Goal: Information Seeking & Learning: Learn about a topic

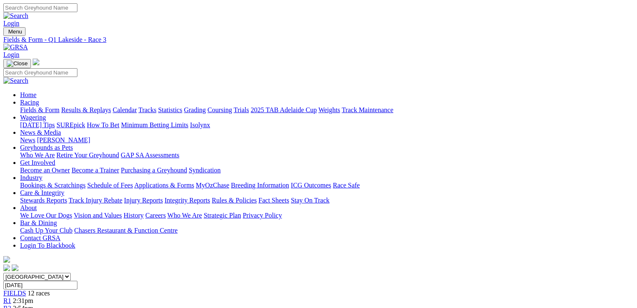
click at [131, 297] on div "R1 2:31pm" at bounding box center [318, 301] width 630 height 8
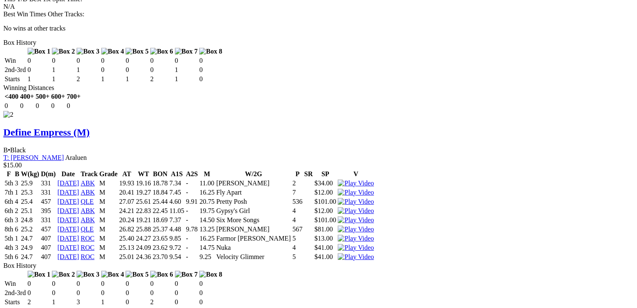
scroll to position [1306, 0]
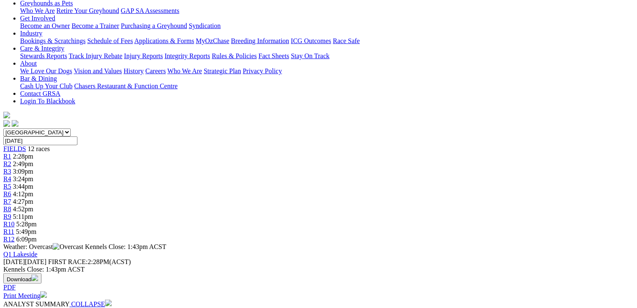
scroll to position [0, 0]
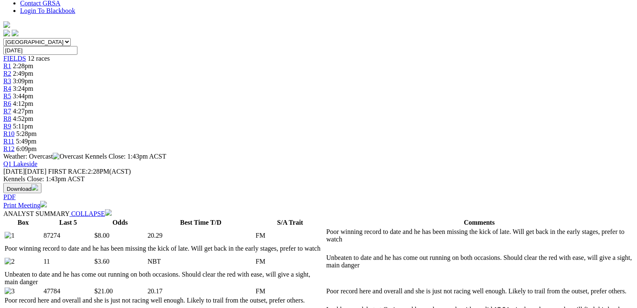
scroll to position [67, 0]
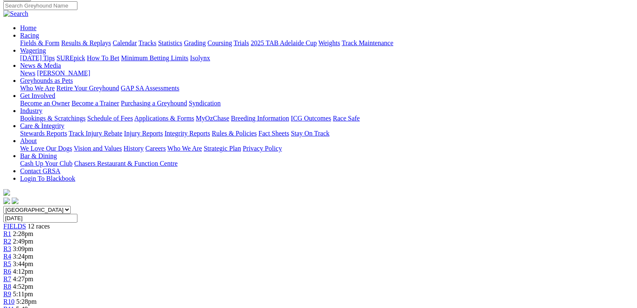
click at [33, 253] on span "3:24pm" at bounding box center [23, 256] width 21 height 7
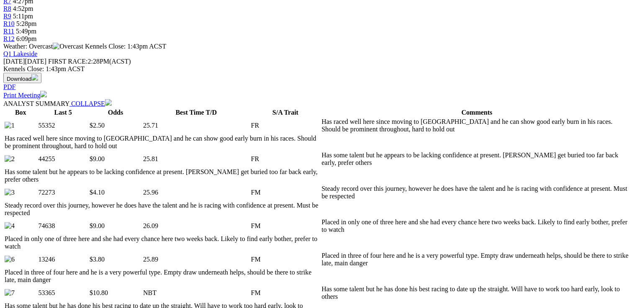
scroll to position [408, 0]
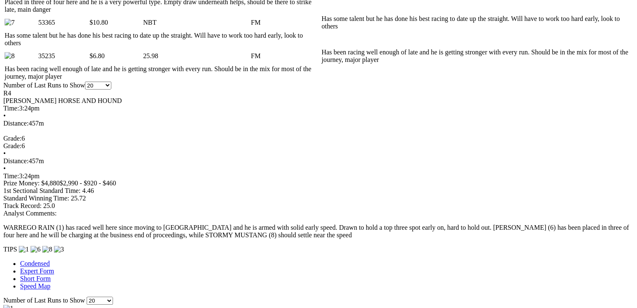
scroll to position [642, 0]
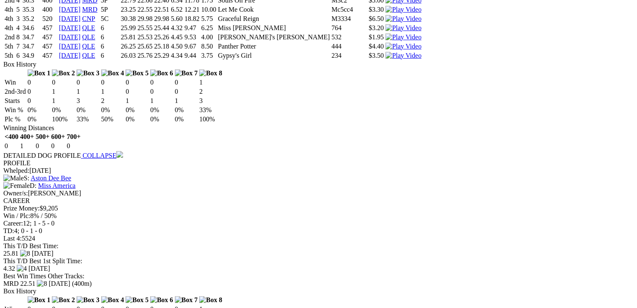
scroll to position [1613, 0]
drag, startPoint x: 66, startPoint y: 38, endPoint x: 161, endPoint y: 34, distance: 95.5
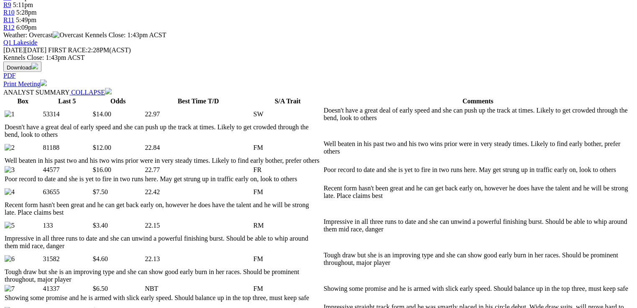
scroll to position [368, 0]
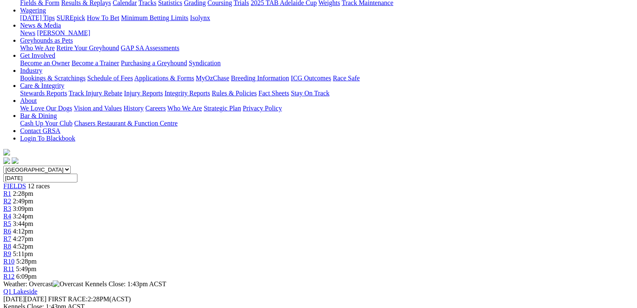
scroll to position [69, 0]
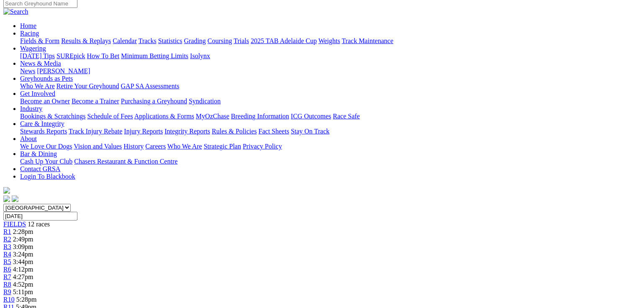
click at [33, 266] on span "4:12pm" at bounding box center [23, 269] width 21 height 7
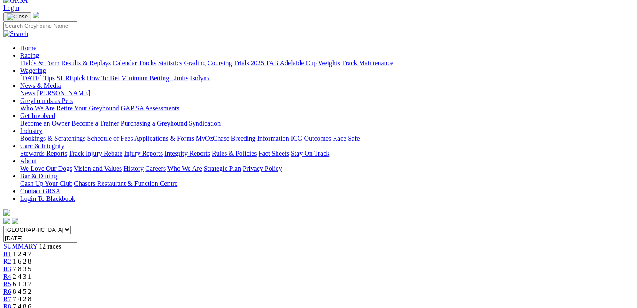
scroll to position [201, 0]
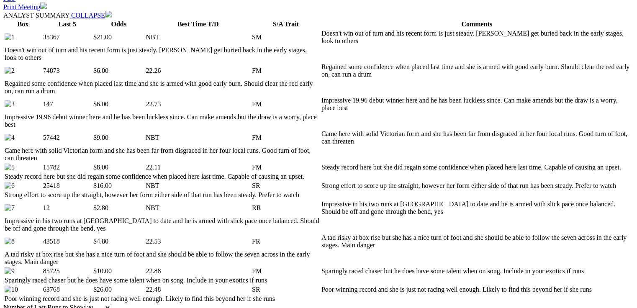
scroll to position [435, 0]
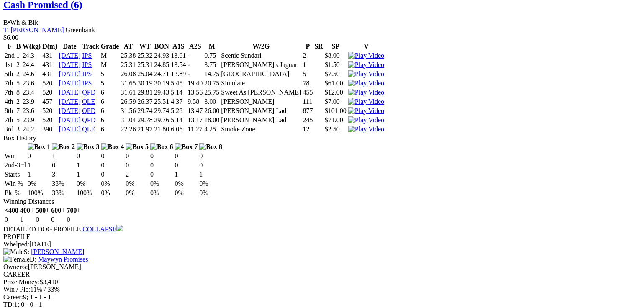
scroll to position [1574, 0]
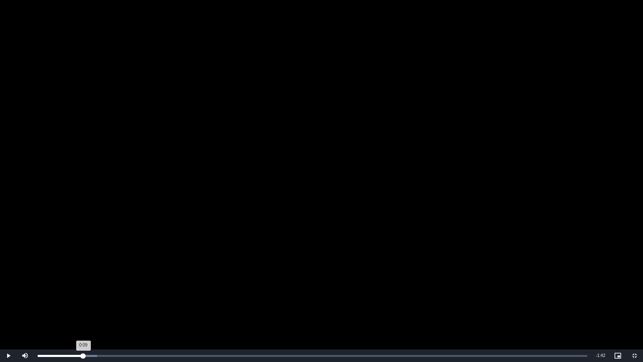
click at [84, 313] on div "Loaded : 10.82% 0:09 0:09" at bounding box center [312, 355] width 558 height 13
click at [113, 313] on div "Loaded : 21.64% 0:15 0:11" at bounding box center [312, 355] width 549 height 2
click at [246, 217] on video "To view this video please enable JavaScript, and consider upgrading to a web br…" at bounding box center [321, 181] width 643 height 362
click at [245, 217] on video "To view this video please enable JavaScript, and consider upgrading to a web br…" at bounding box center [321, 181] width 643 height 362
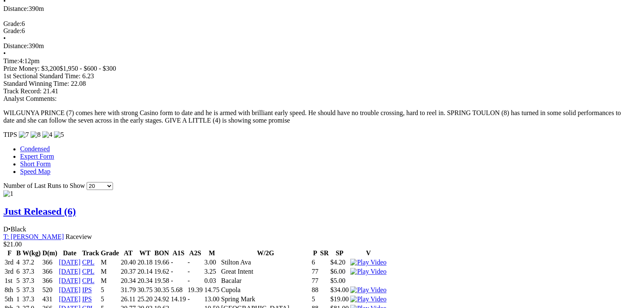
scroll to position [800, 0]
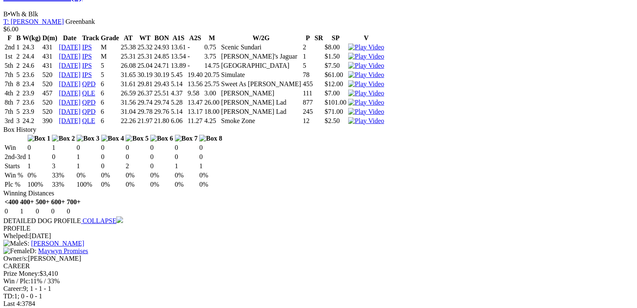
scroll to position [1570, 0]
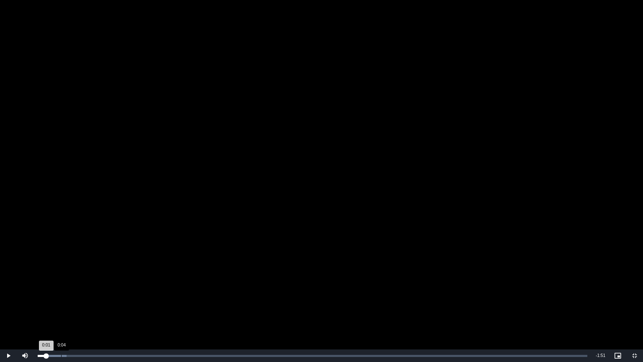
click at [61, 313] on div "Loaded : 5.22% 0:04 0:01" at bounding box center [312, 355] width 549 height 2
click at [99, 313] on div "Loaded : 15.67% 0:12 0:07" at bounding box center [312, 355] width 558 height 13
click at [171, 259] on video "To view this video please enable JavaScript, and consider upgrading to a web br…" at bounding box center [321, 181] width 643 height 362
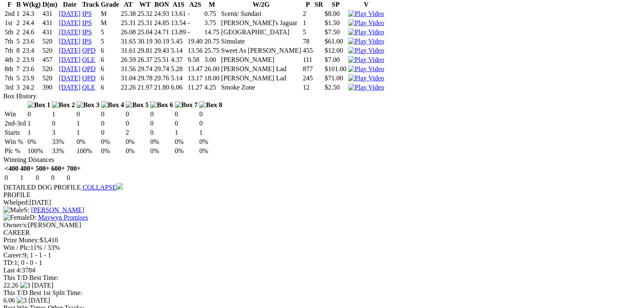
scroll to position [0, 0]
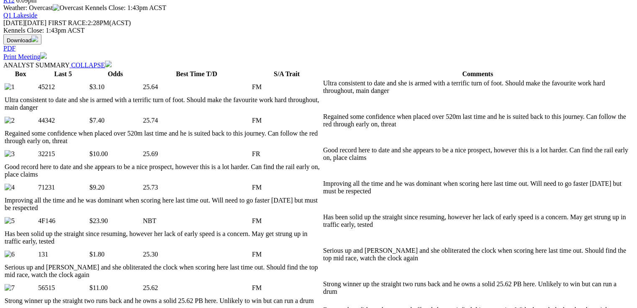
scroll to position [378, 0]
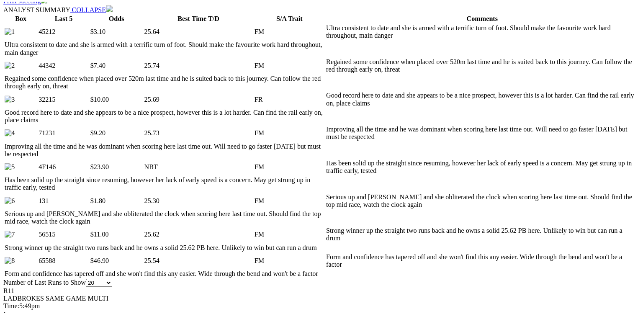
scroll to position [438, 0]
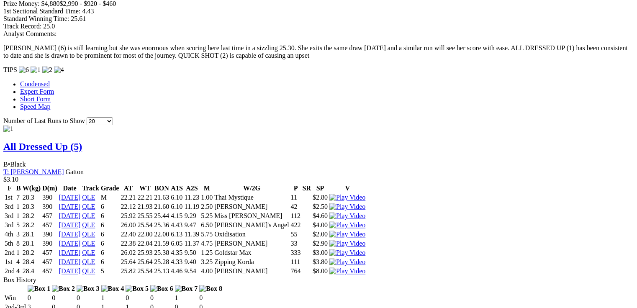
scroll to position [806, 0]
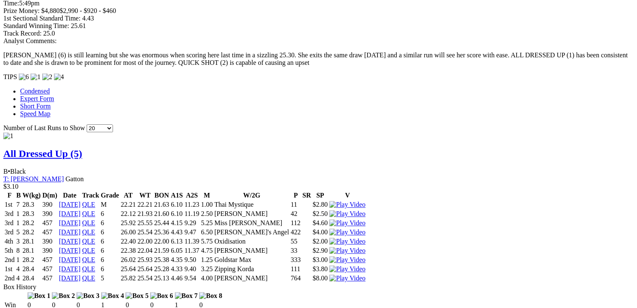
drag, startPoint x: 241, startPoint y: 159, endPoint x: 15, endPoint y: 104, distance: 232.2
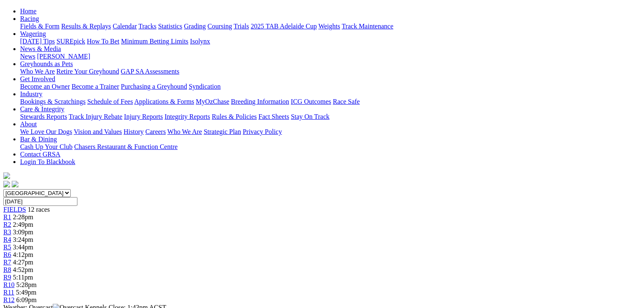
scroll to position [0, 0]
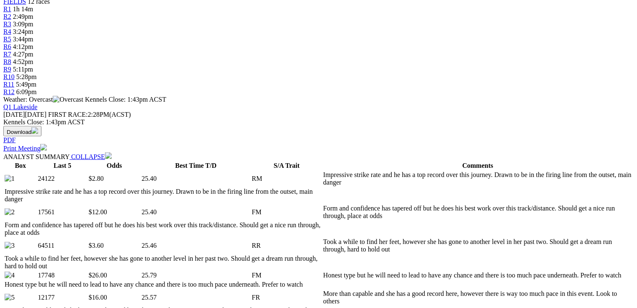
scroll to position [368, 0]
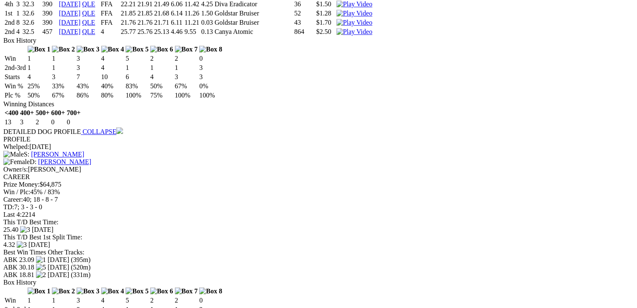
scroll to position [0, 0]
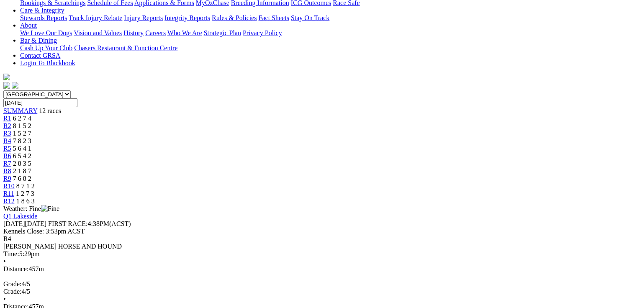
scroll to position [234, 0]
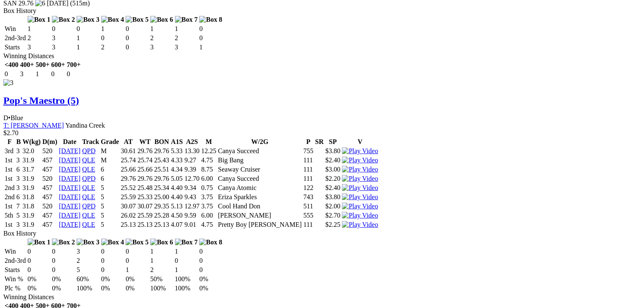
scroll to position [1858, 0]
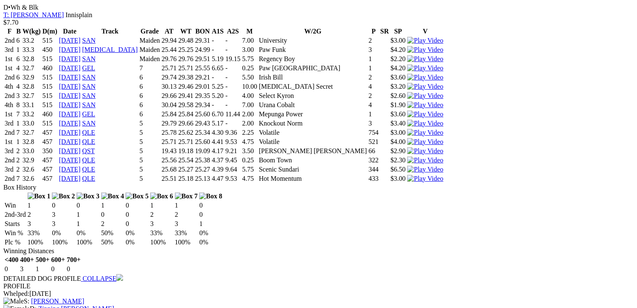
scroll to position [1438, 0]
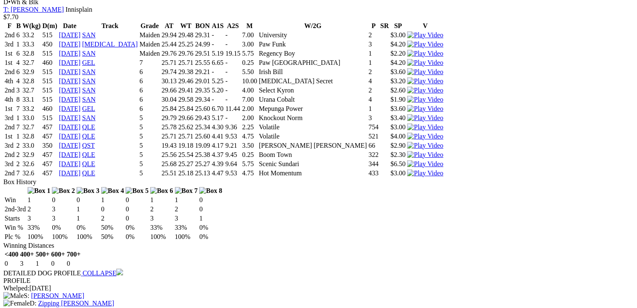
drag, startPoint x: 191, startPoint y: 48, endPoint x: 231, endPoint y: 45, distance: 40.3
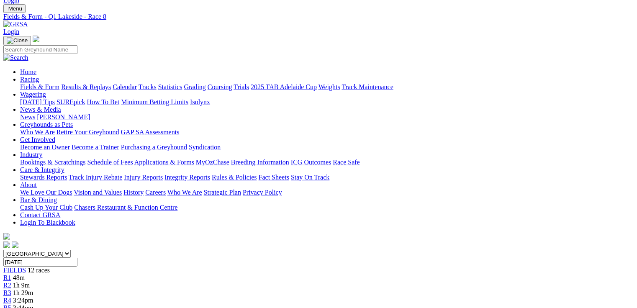
scroll to position [0, 0]
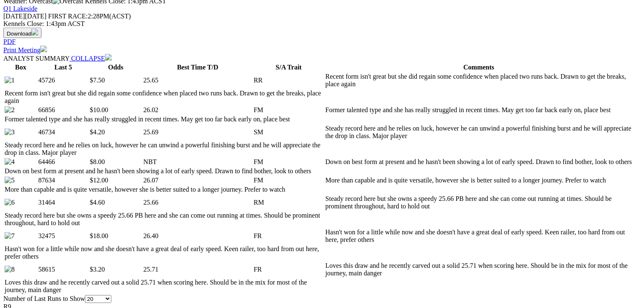
scroll to position [402, 0]
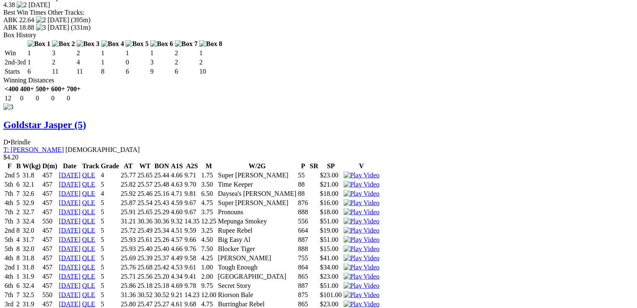
scroll to position [1942, 0]
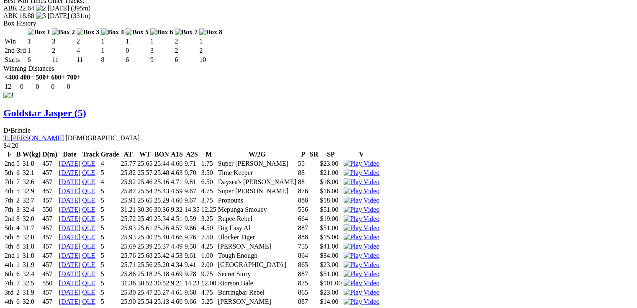
drag, startPoint x: 246, startPoint y: 167, endPoint x: 292, endPoint y: 167, distance: 46.5
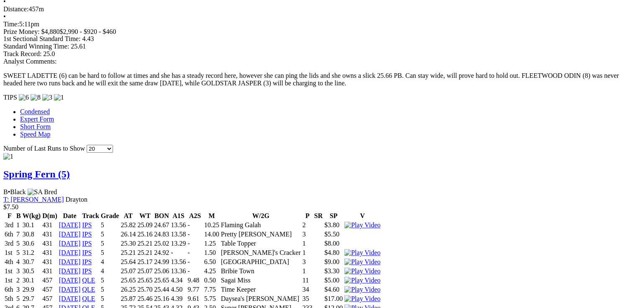
scroll to position [803, 0]
